Goal: Information Seeking & Learning: Learn about a topic

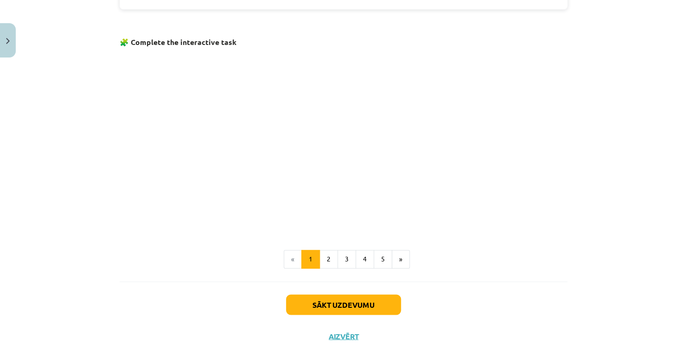
scroll to position [575, 0]
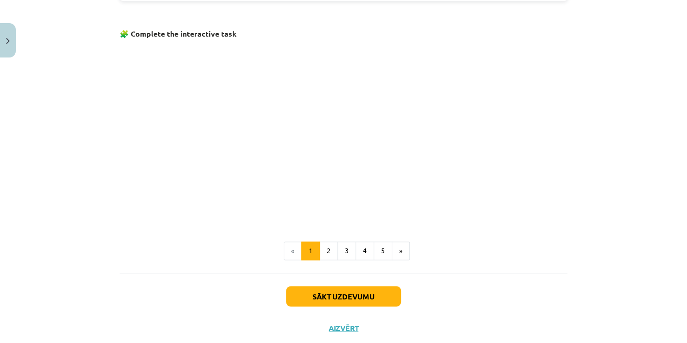
click at [151, 119] on p at bounding box center [344, 131] width 448 height 178
click at [324, 248] on button "2" at bounding box center [328, 250] width 19 height 19
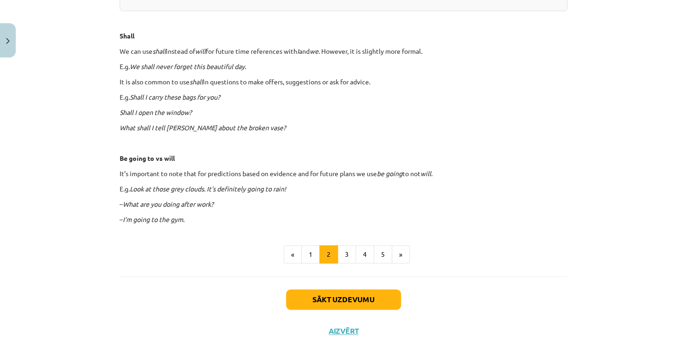
scroll to position [543, 0]
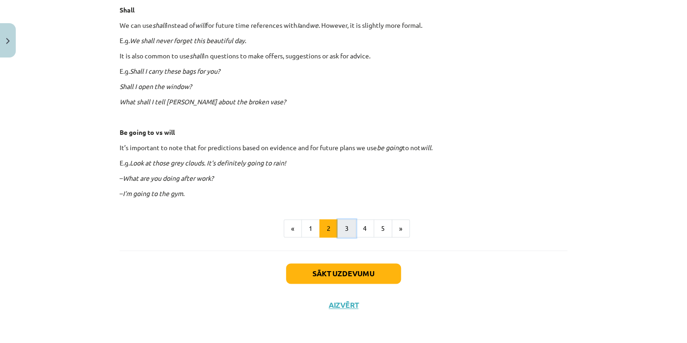
click at [341, 226] on button "3" at bounding box center [346, 228] width 19 height 19
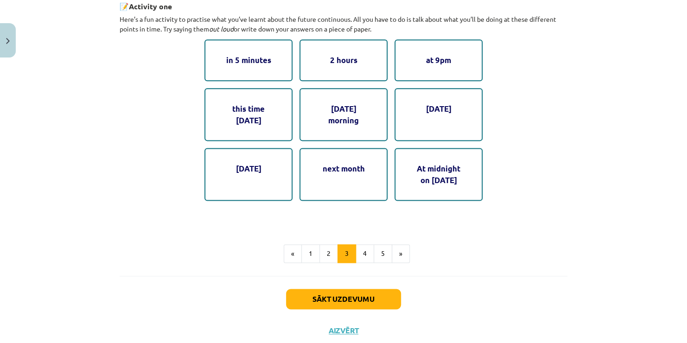
scroll to position [529, 0]
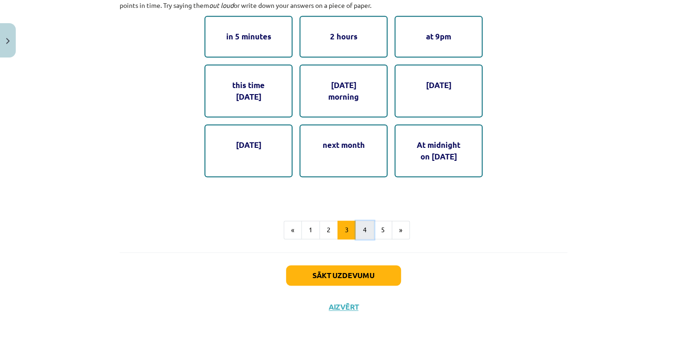
click at [361, 228] on button "4" at bounding box center [364, 230] width 19 height 19
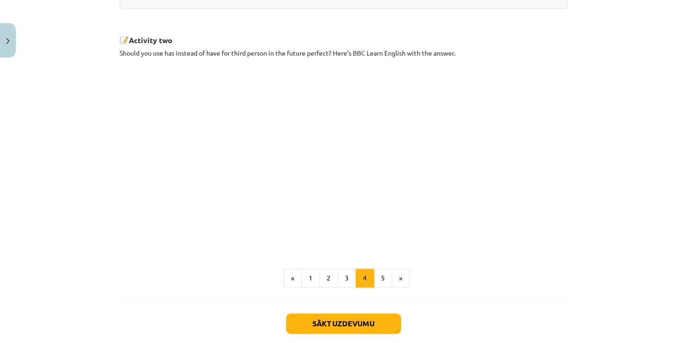
scroll to position [493, 0]
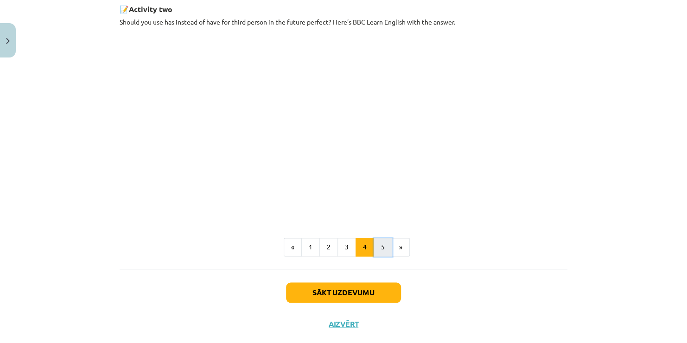
click at [381, 252] on button "5" at bounding box center [383, 247] width 19 height 19
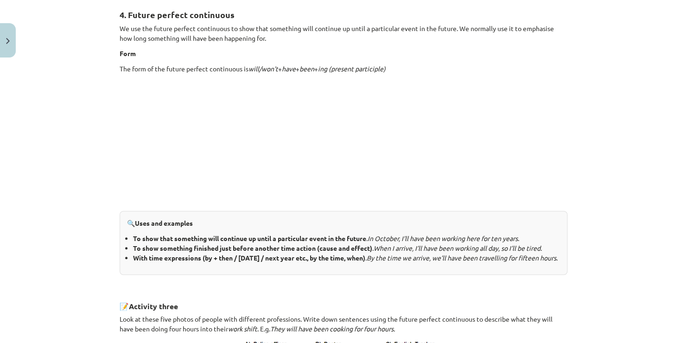
scroll to position [165, 0]
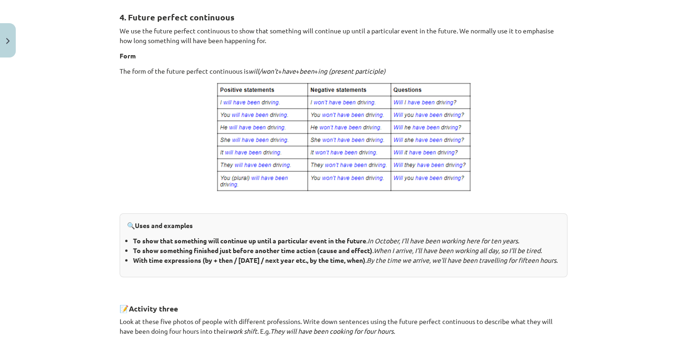
click at [679, 336] on div "Mācību tēma: Angļu valoda i - 10.klase 1.ieskaites mācību materiāls #4 📝 Topic …" at bounding box center [343, 171] width 687 height 343
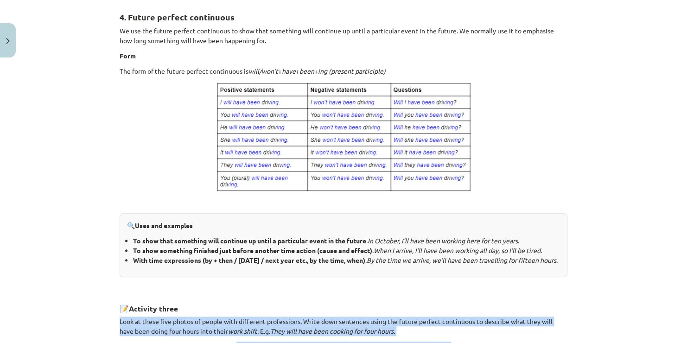
click at [682, 335] on div "Mācību tēma: Angļu valoda i - 10.klase 1.ieskaites mācību materiāls #4 📝 Topic …" at bounding box center [343, 171] width 687 height 343
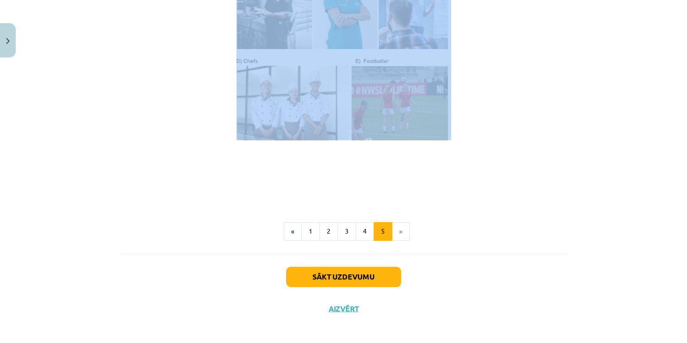
scroll to position [574, 0]
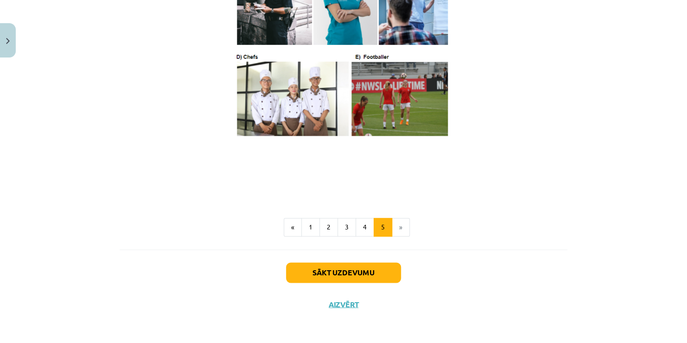
click at [618, 235] on div "Mācību tēma: Angļu valoda i - 10.klase 1.ieskaites mācību materiāls #4 📝 Topic …" at bounding box center [343, 171] width 687 height 343
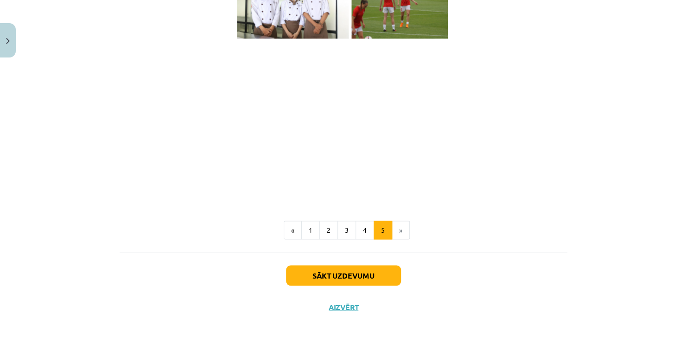
scroll to position [674, 0]
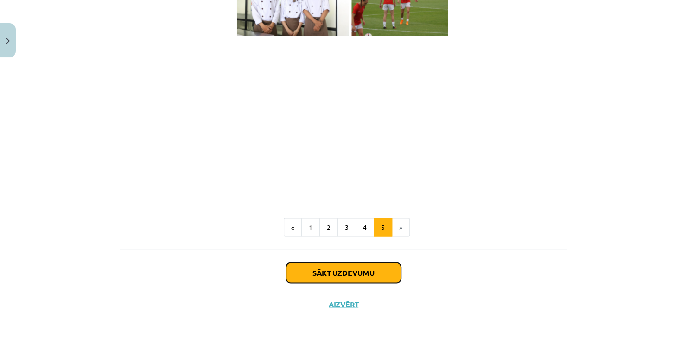
click at [348, 274] on button "Sākt uzdevumu" at bounding box center [343, 272] width 115 height 20
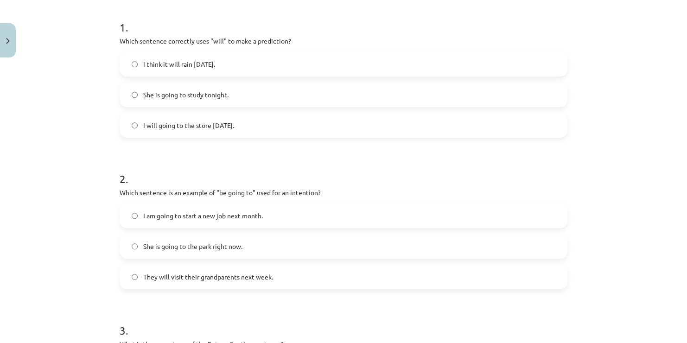
scroll to position [166, 0]
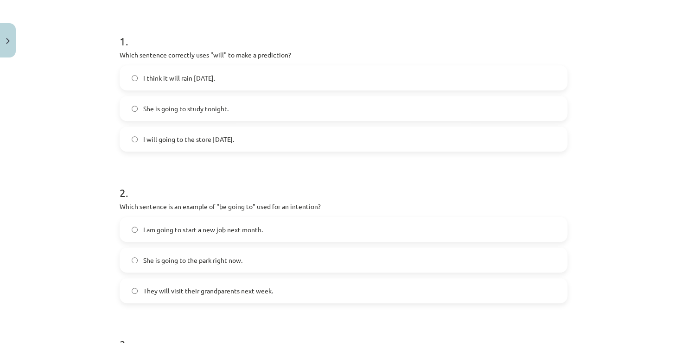
click at [180, 83] on label "I think it will rain tomorrow." at bounding box center [343, 77] width 446 height 23
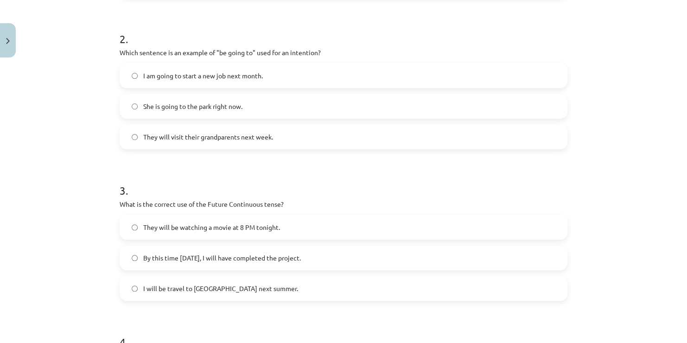
scroll to position [314, 0]
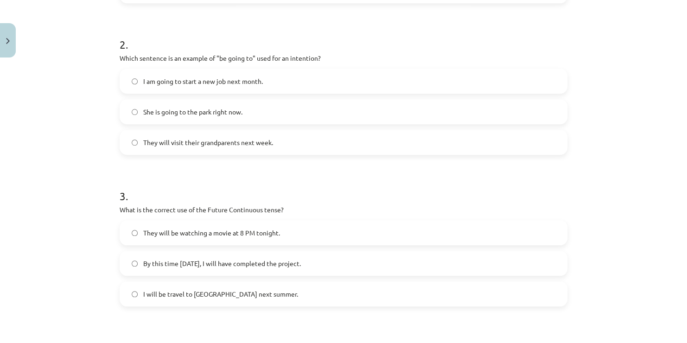
click at [193, 114] on span "She is going to the park right now." at bounding box center [192, 112] width 99 height 10
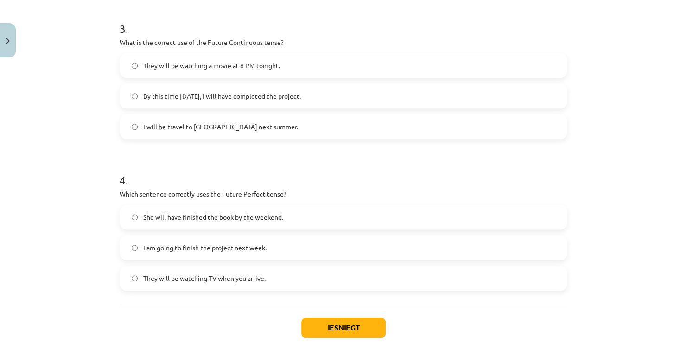
scroll to position [500, 0]
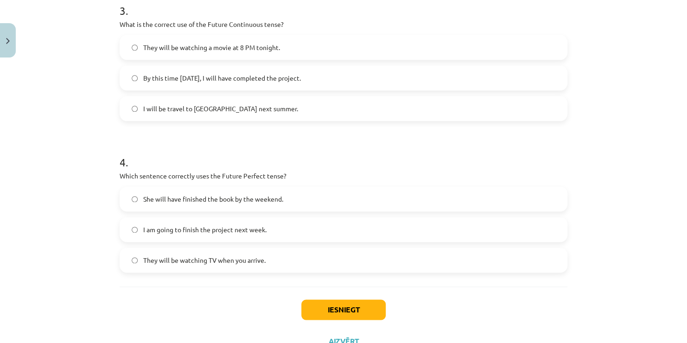
click at [312, 49] on label "They will be watching a movie at 8 PM tonight." at bounding box center [343, 47] width 446 height 23
click at [202, 200] on span "She will have finished the book by the weekend." at bounding box center [213, 199] width 140 height 10
click at [349, 308] on button "Iesniegt" at bounding box center [343, 309] width 84 height 20
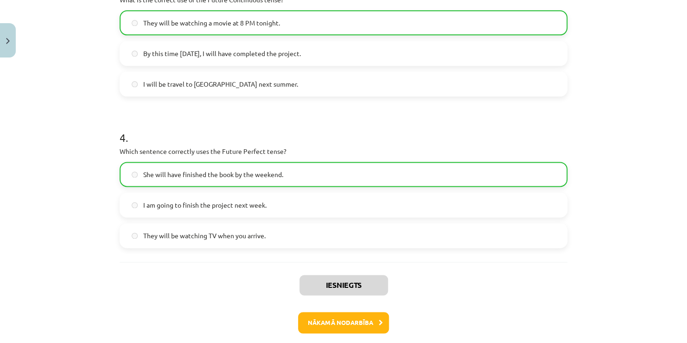
scroll to position [565, 0]
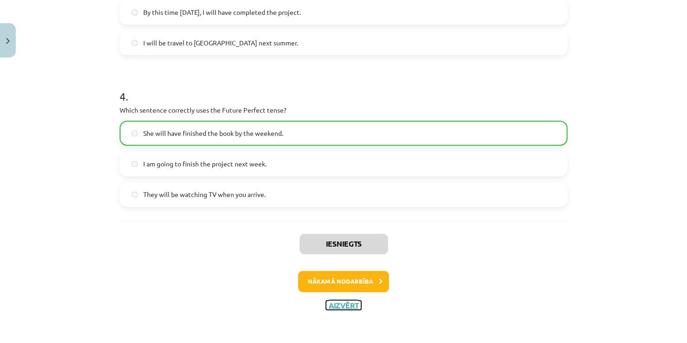
click at [334, 302] on button "Aizvērt" at bounding box center [343, 304] width 35 height 9
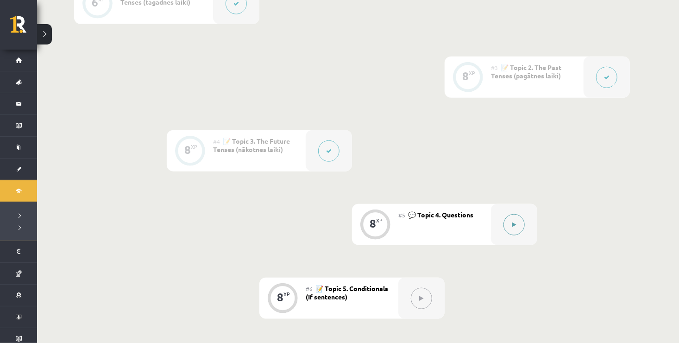
click at [518, 225] on button at bounding box center [514, 224] width 21 height 21
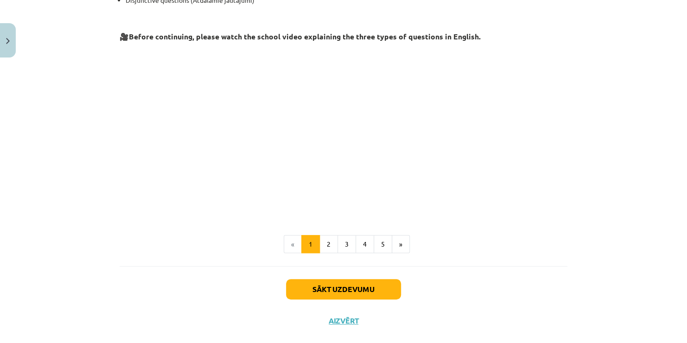
scroll to position [226, 0]
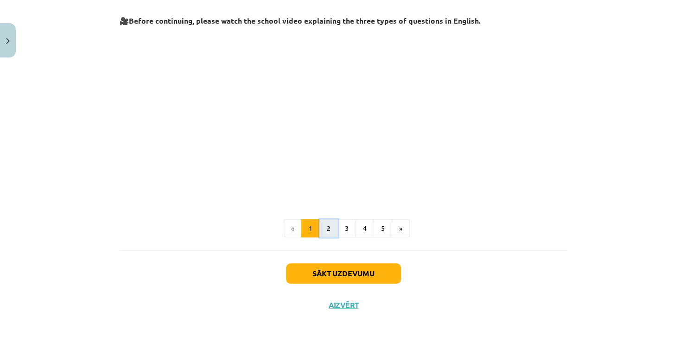
click at [322, 228] on button "2" at bounding box center [328, 228] width 19 height 19
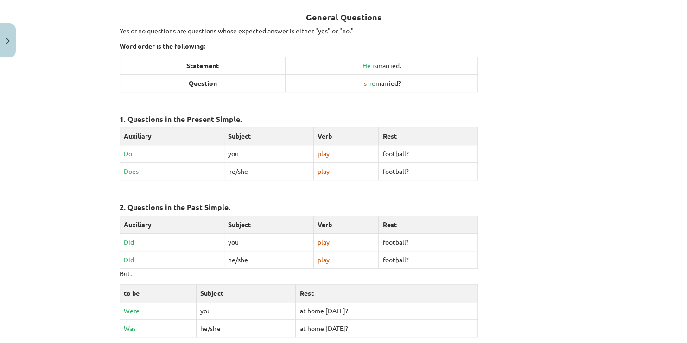
scroll to position [443, 0]
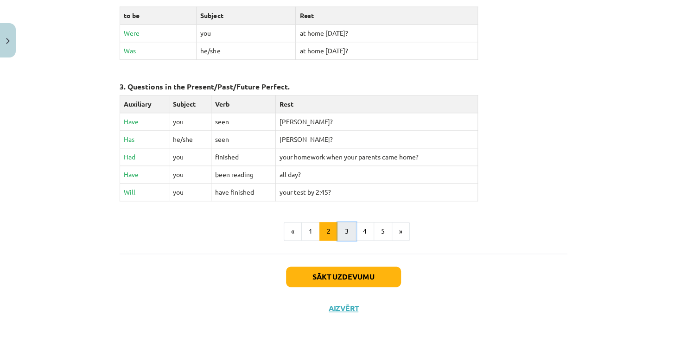
click at [346, 233] on button "3" at bounding box center [346, 231] width 19 height 19
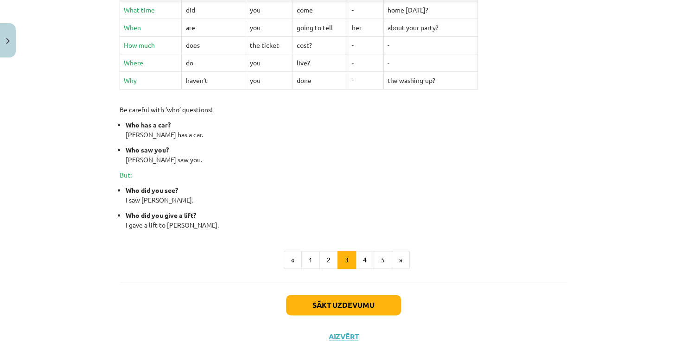
scroll to position [406, 0]
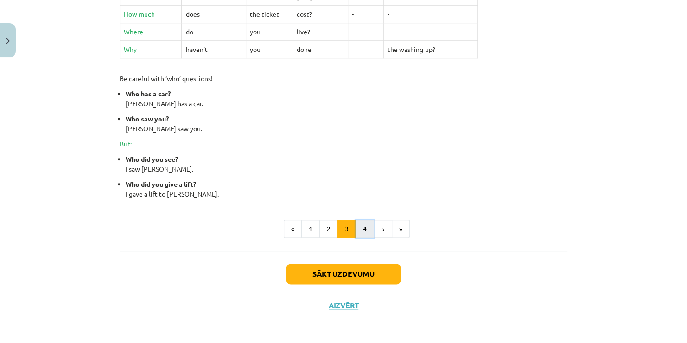
click at [359, 229] on button "4" at bounding box center [364, 229] width 19 height 19
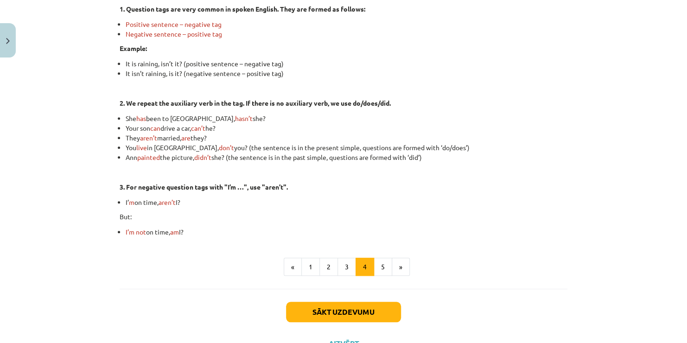
scroll to position [240, 0]
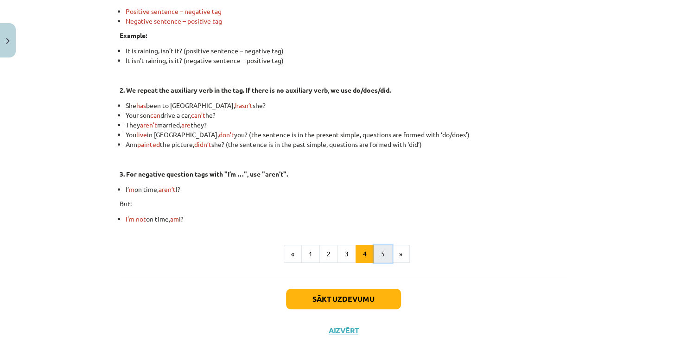
click at [378, 254] on button "5" at bounding box center [383, 254] width 19 height 19
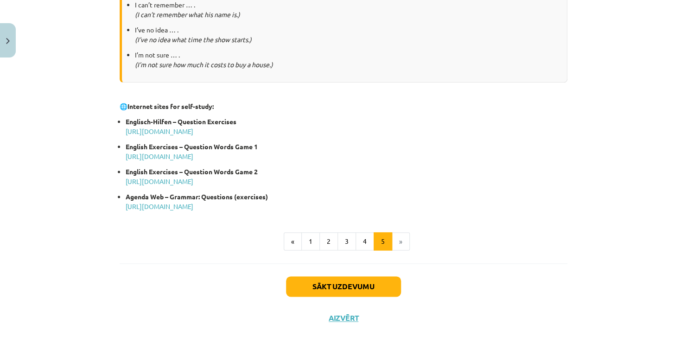
scroll to position [488, 0]
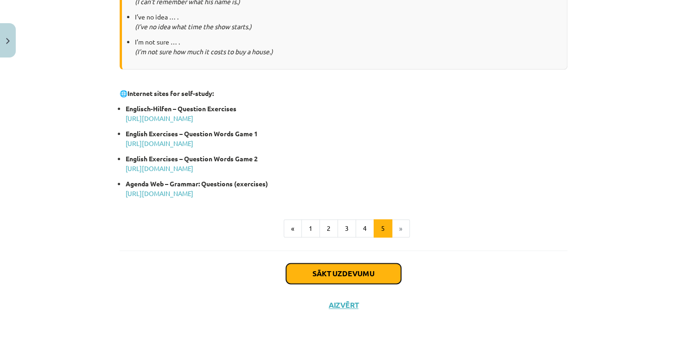
click at [335, 271] on button "Sākt uzdevumu" at bounding box center [343, 273] width 115 height 20
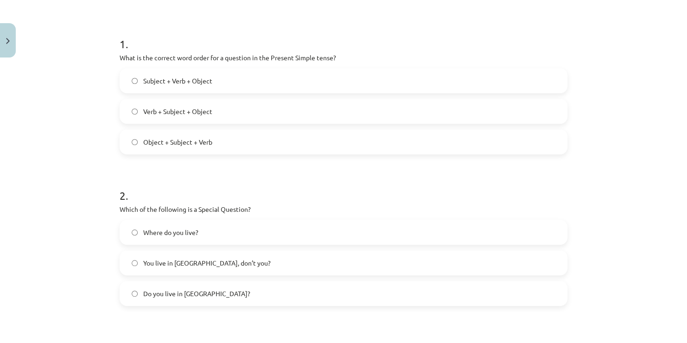
scroll to position [171, 0]
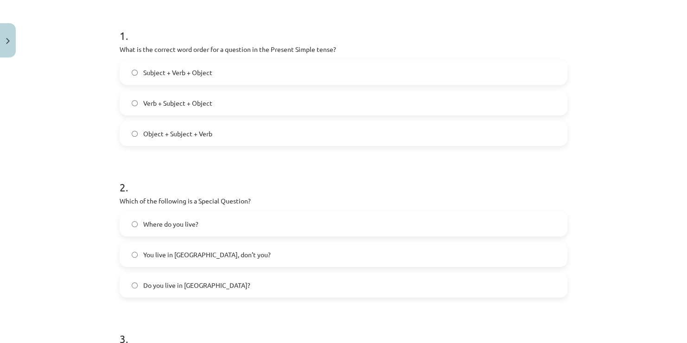
click at [174, 107] on span "Verb + Subject + Object" at bounding box center [177, 103] width 69 height 10
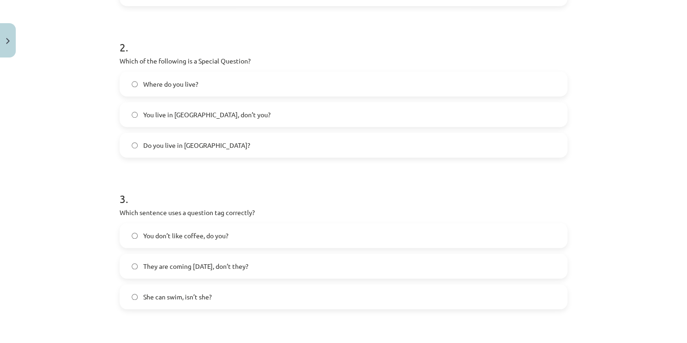
scroll to position [320, 0]
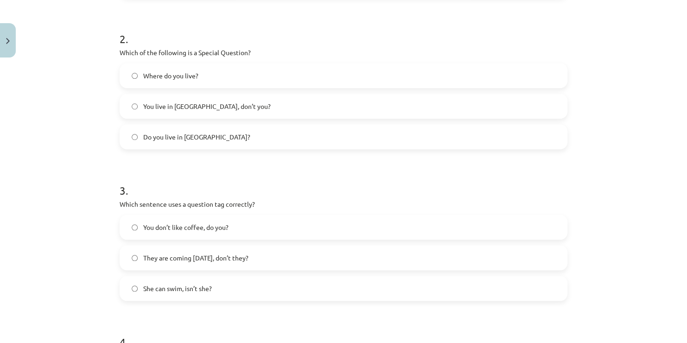
click at [177, 74] on span "Where do you live?" at bounding box center [170, 76] width 55 height 10
click at [200, 249] on label "They are coming tomorrow, don’t they?" at bounding box center [343, 257] width 446 height 23
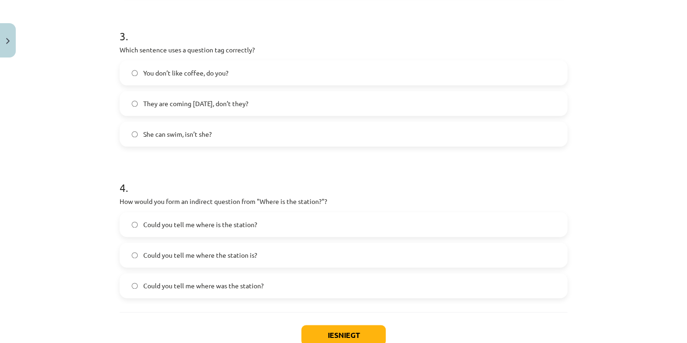
scroll to position [536, 0]
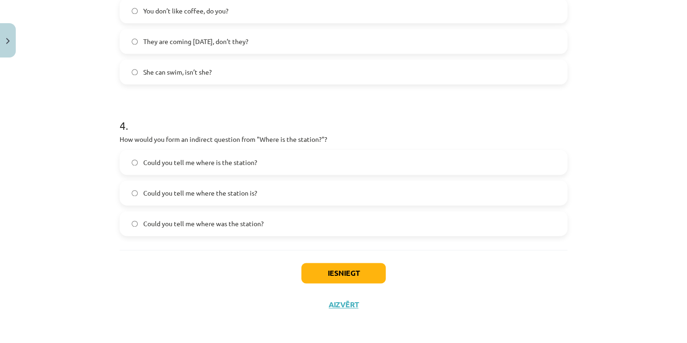
click at [206, 197] on label "Could you tell me where the station is?" at bounding box center [343, 192] width 446 height 23
click at [325, 269] on button "Iesniegt" at bounding box center [343, 273] width 84 height 20
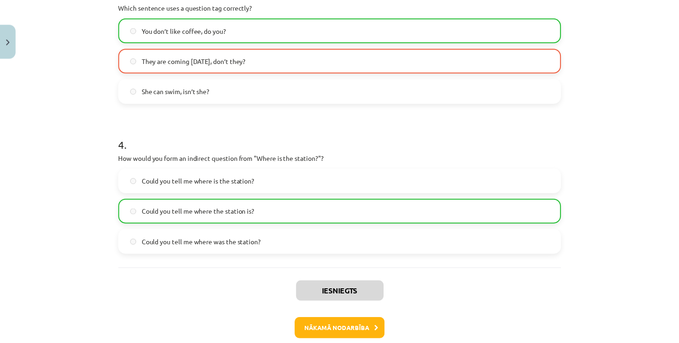
scroll to position [565, 0]
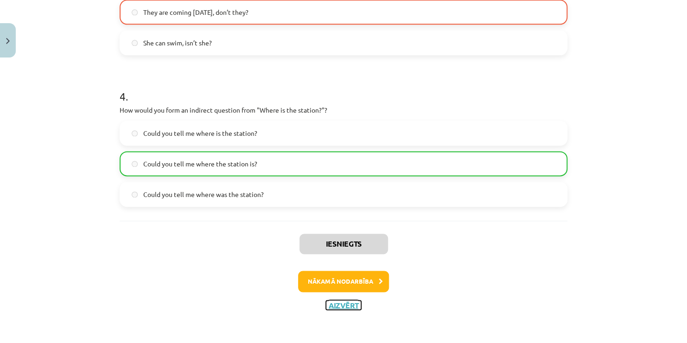
click at [330, 301] on button "Aizvērt" at bounding box center [343, 304] width 35 height 9
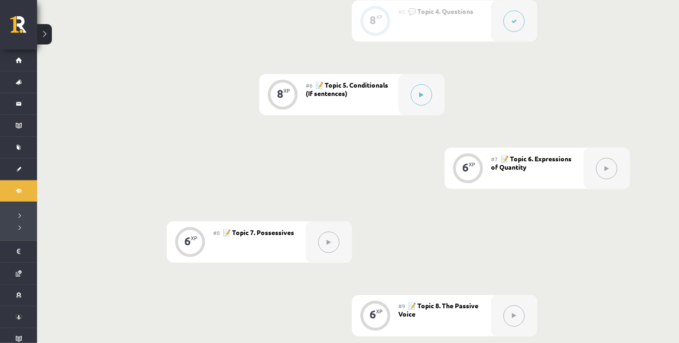
scroll to position [574, 0]
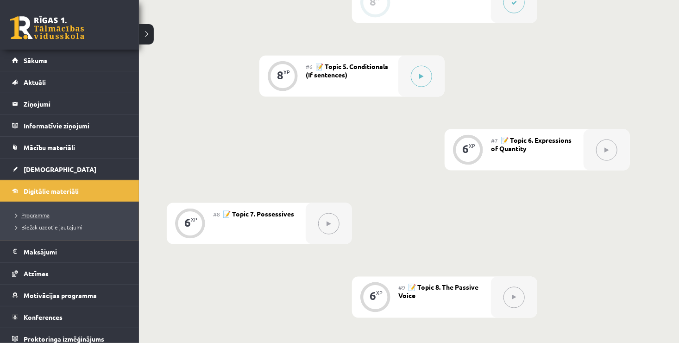
click at [37, 213] on span "Programma" at bounding box center [31, 214] width 38 height 7
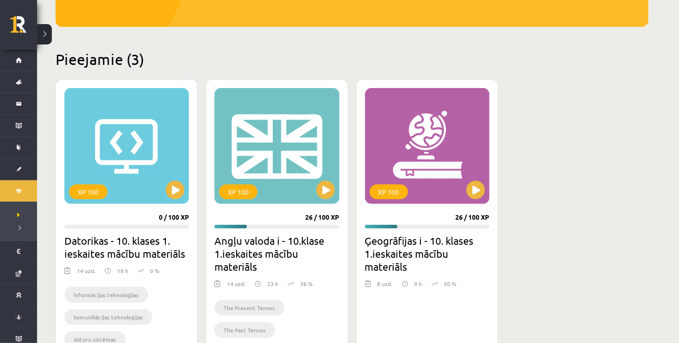
scroll to position [185, 0]
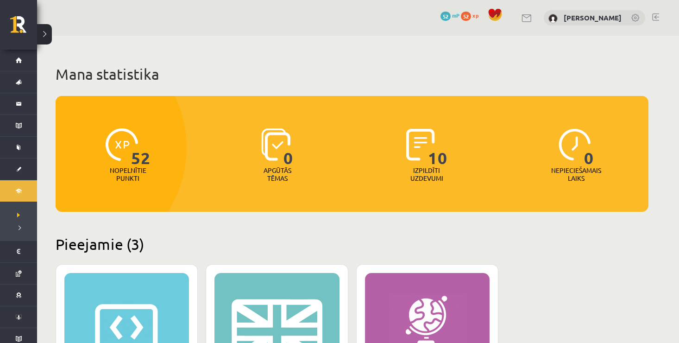
scroll to position [185, 0]
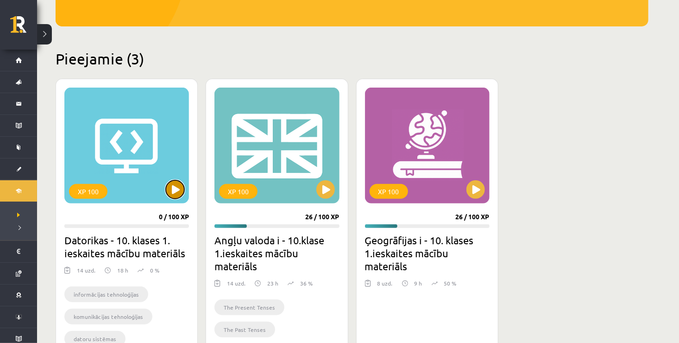
click at [173, 194] on button at bounding box center [175, 189] width 19 height 19
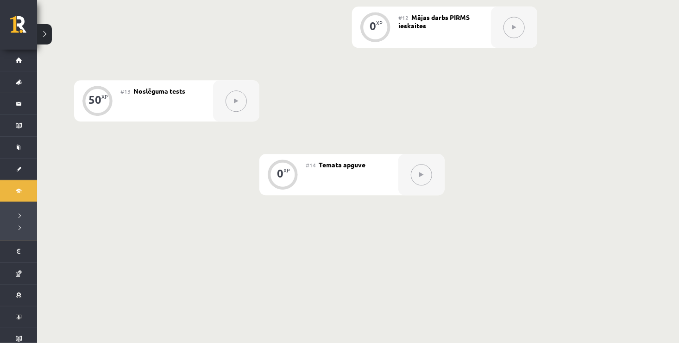
scroll to position [1101, 0]
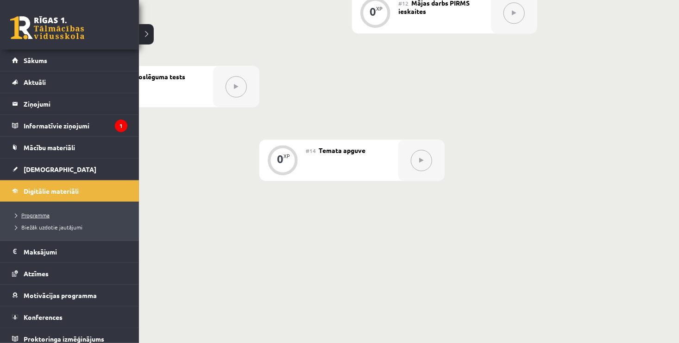
click at [39, 213] on span "Programma" at bounding box center [31, 214] width 38 height 7
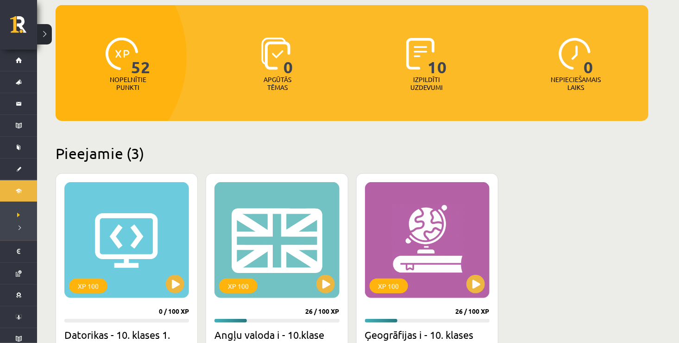
scroll to position [93, 0]
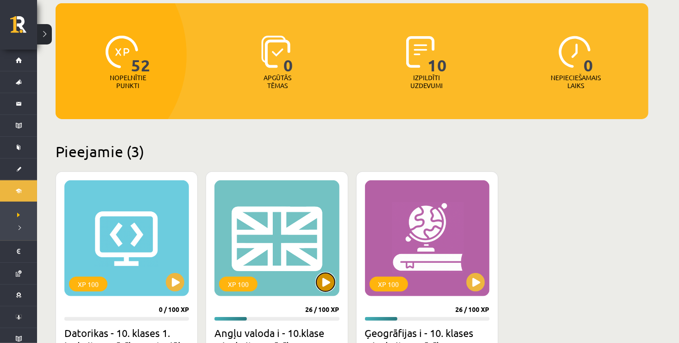
click at [323, 284] on button at bounding box center [326, 282] width 19 height 19
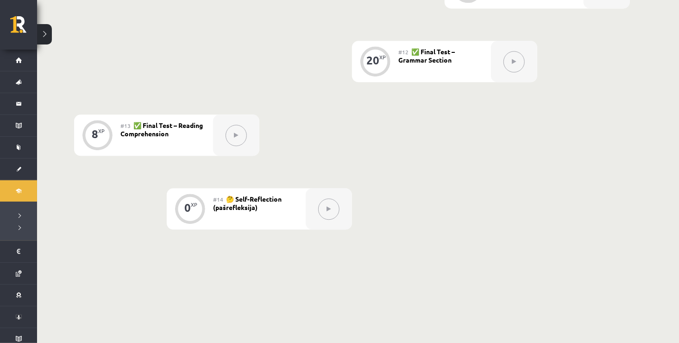
scroll to position [1079, 0]
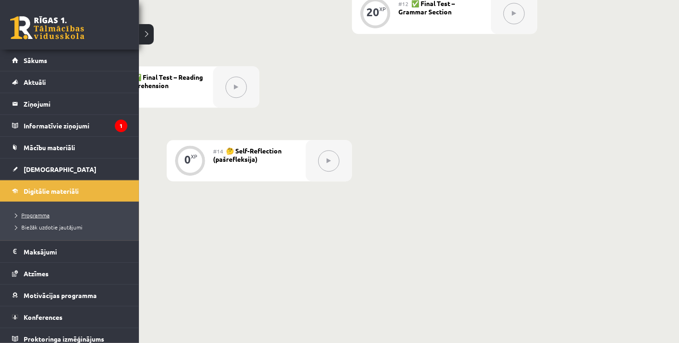
click at [40, 213] on span "Programma" at bounding box center [31, 214] width 38 height 7
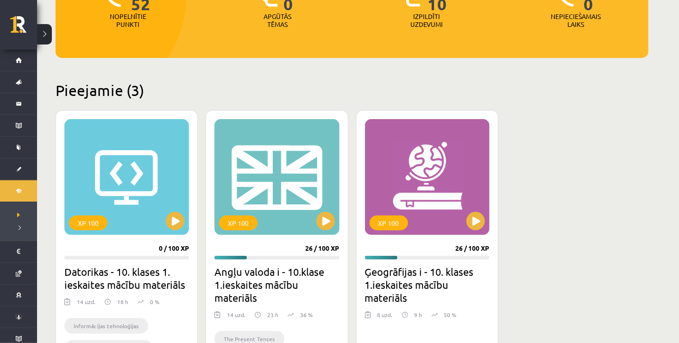
scroll to position [185, 0]
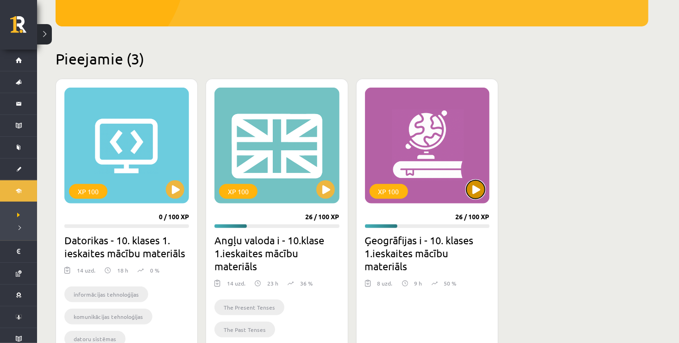
click at [476, 187] on button at bounding box center [476, 189] width 19 height 19
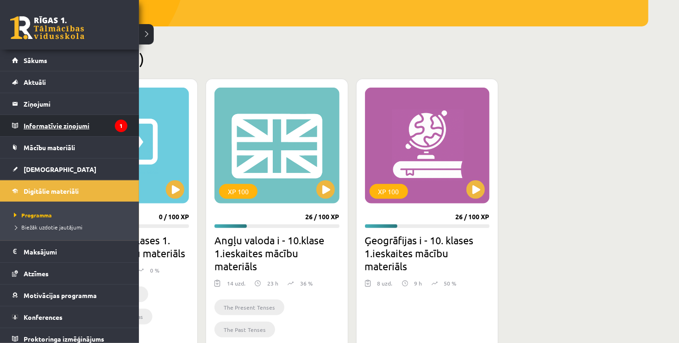
click at [66, 126] on legend "Informatīvie ziņojumi 1" at bounding box center [76, 125] width 104 height 21
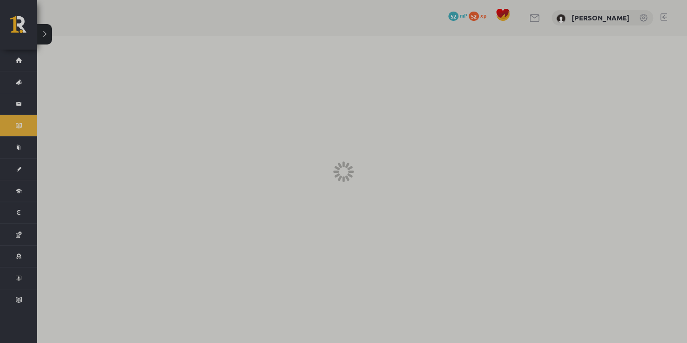
click at [66, 126] on div at bounding box center [343, 171] width 687 height 343
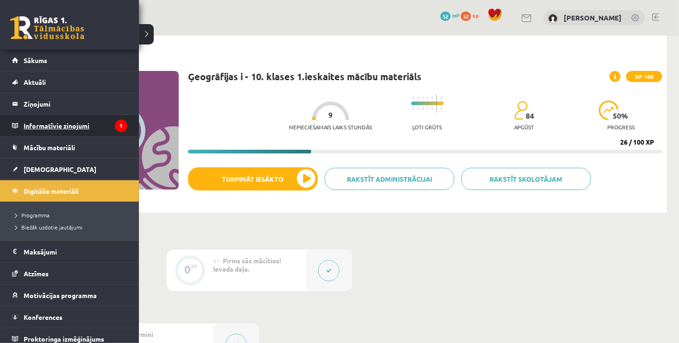
click at [63, 120] on legend "Informatīvie ziņojumi 1" at bounding box center [76, 125] width 104 height 21
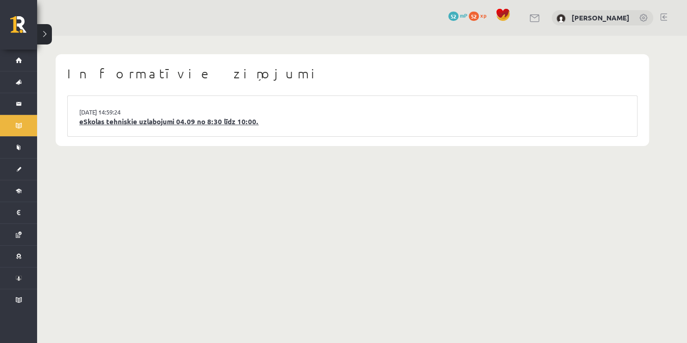
click at [160, 121] on link "eSkolas tehniskie uzlabojumi 04.09 no 8:30 līdz 10:00." at bounding box center [352, 121] width 546 height 11
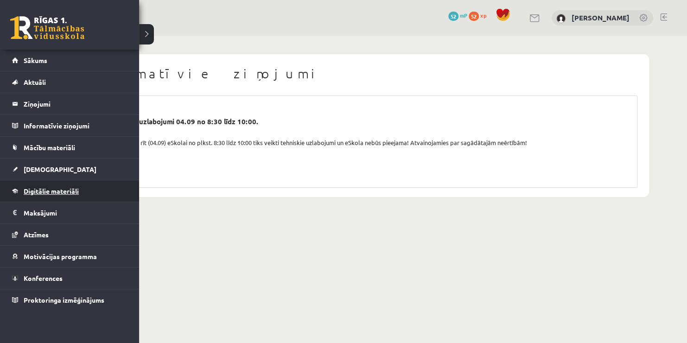
click at [56, 194] on link "Digitālie materiāli" at bounding box center [69, 190] width 115 height 21
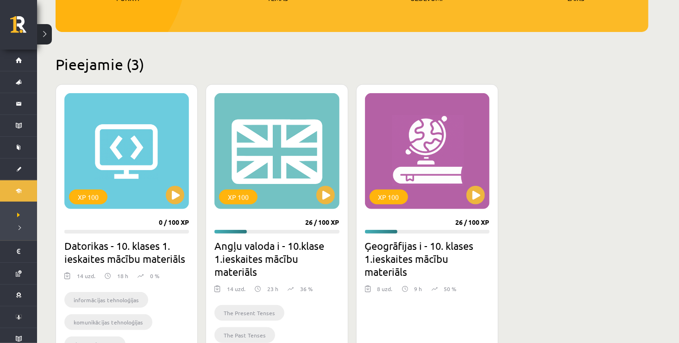
scroll to position [185, 0]
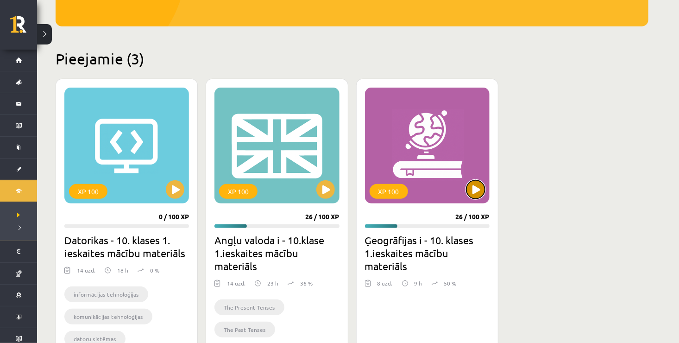
click at [476, 189] on button at bounding box center [476, 189] width 19 height 19
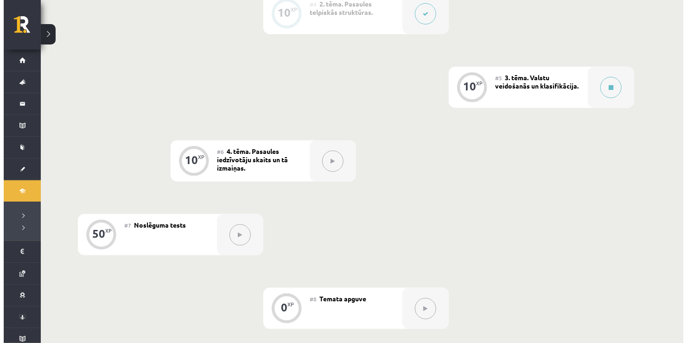
scroll to position [459, 0]
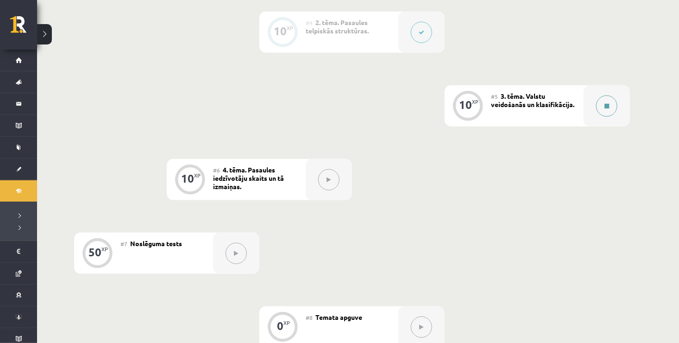
click at [608, 104] on icon at bounding box center [607, 106] width 5 height 6
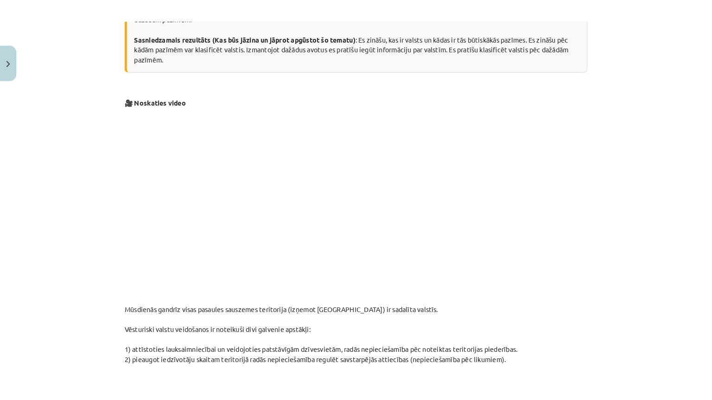
scroll to position [366, 0]
